Goal: Transaction & Acquisition: Download file/media

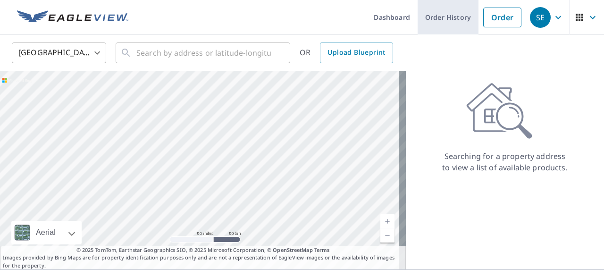
click at [446, 23] on link "Order History" at bounding box center [448, 17] width 61 height 34
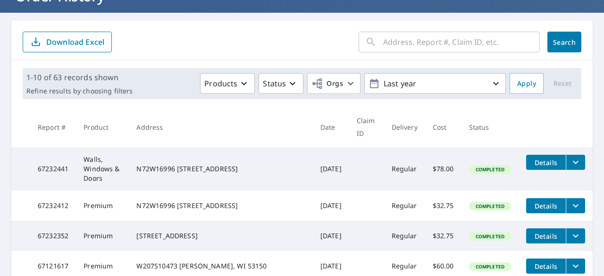
scroll to position [184, 0]
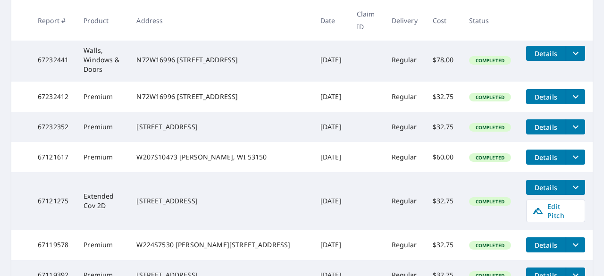
drag, startPoint x: 176, startPoint y: 70, endPoint x: 266, endPoint y: 85, distance: 90.9
click at [266, 85] on td "N72W16996 [STREET_ADDRESS]" at bounding box center [221, 97] width 184 height 30
copy div "N72W16996 [STREET_ADDRESS]"
click at [326, 142] on td "[DATE]" at bounding box center [331, 157] width 36 height 30
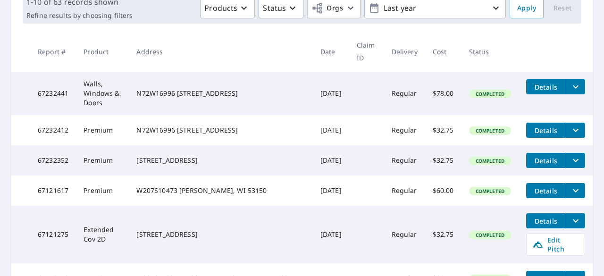
scroll to position [132, 0]
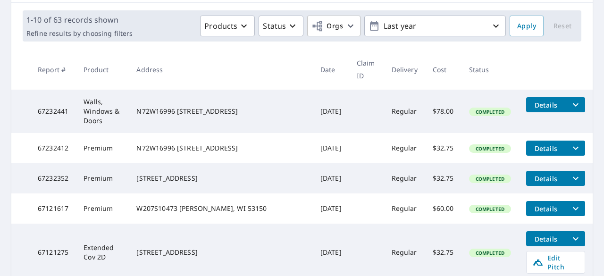
drag, startPoint x: 247, startPoint y: 169, endPoint x: 196, endPoint y: 159, distance: 52.0
click at [196, 174] on div "[STREET_ADDRESS]" at bounding box center [220, 178] width 168 height 9
click at [269, 203] on td "W207S10473 [PERSON_NAME], WI 53150" at bounding box center [221, 208] width 184 height 30
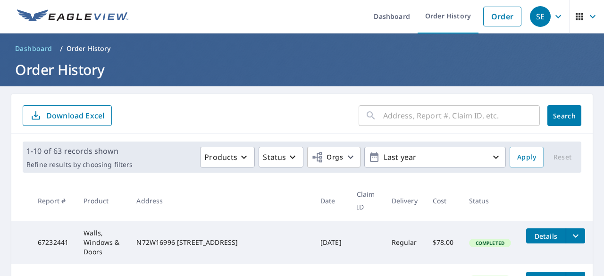
scroll to position [0, 0]
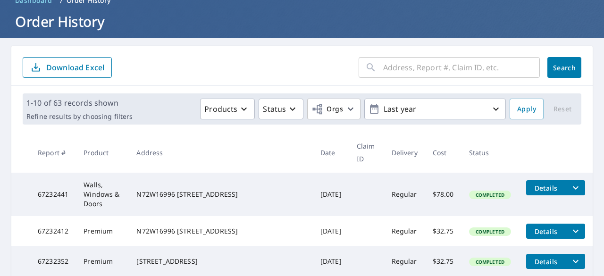
scroll to position [50, 0]
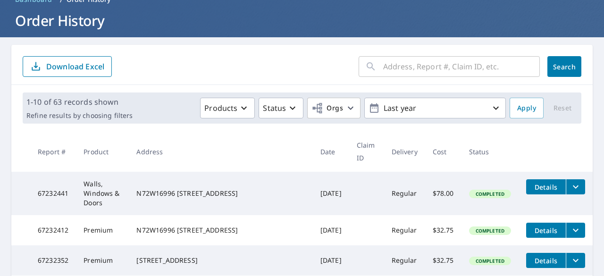
click at [573, 180] on button "filesDropdownBtn-67232441" at bounding box center [575, 186] width 19 height 15
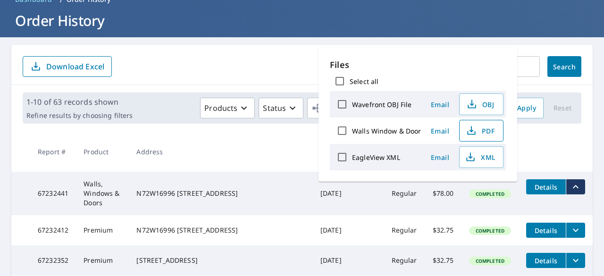
click at [478, 137] on button "PDF" at bounding box center [481, 131] width 44 height 22
click at [198, 63] on form "​ Search Download Excel" at bounding box center [302, 66] width 559 height 21
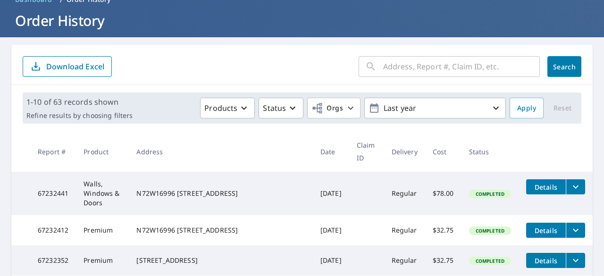
click at [566, 223] on button "filesDropdownBtn-67232412" at bounding box center [575, 230] width 19 height 15
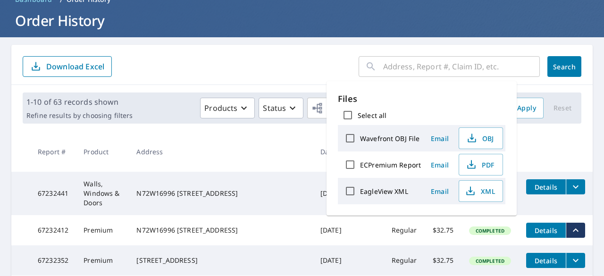
click at [349, 226] on td at bounding box center [366, 230] width 35 height 30
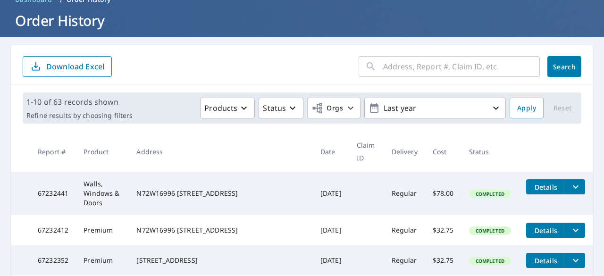
click at [186, 226] on div "N72W16996 [STREET_ADDRESS]" at bounding box center [220, 230] width 168 height 9
click at [546, 223] on button "Details" at bounding box center [546, 230] width 40 height 15
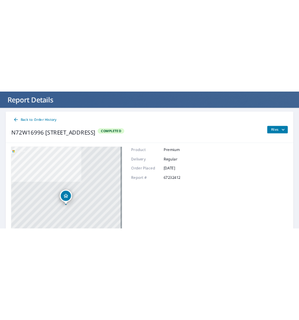
scroll to position [49, 0]
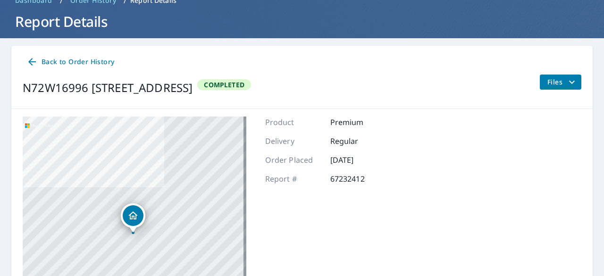
click at [566, 76] on icon "filesDropdownBtn-67232412" at bounding box center [571, 81] width 11 height 11
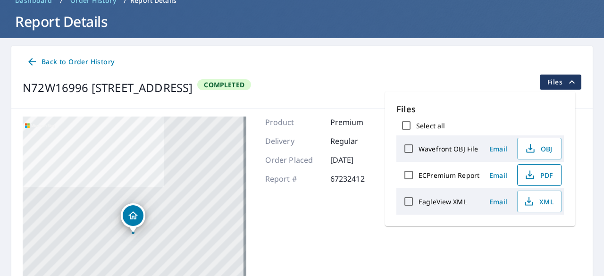
click at [534, 171] on icon "button" at bounding box center [529, 174] width 11 height 11
click at [309, 226] on div "Product Premium Delivery Regular Order Placed Sep 02, 2025 Report # 67232412" at bounding box center [326, 235] width 122 height 236
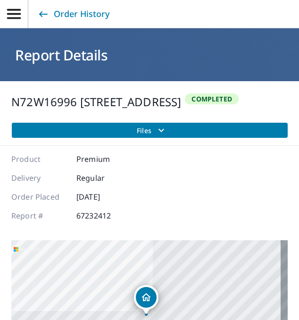
scroll to position [0, 0]
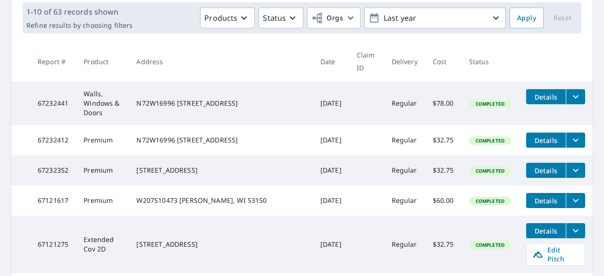
scroll to position [150, 0]
